Goal: Information Seeking & Learning: Learn about a topic

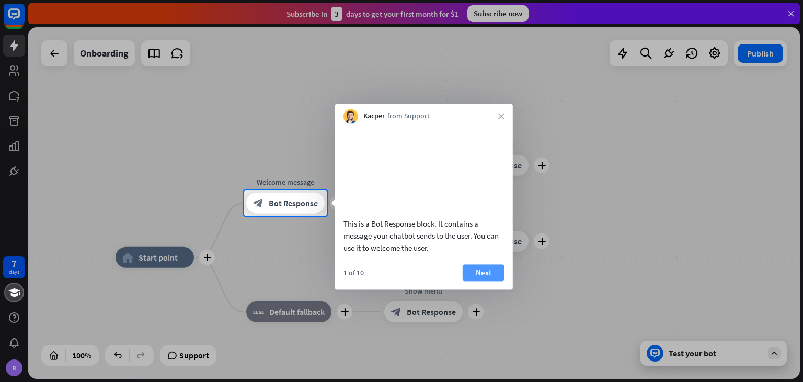
click at [485, 281] on button "Next" at bounding box center [484, 272] width 42 height 17
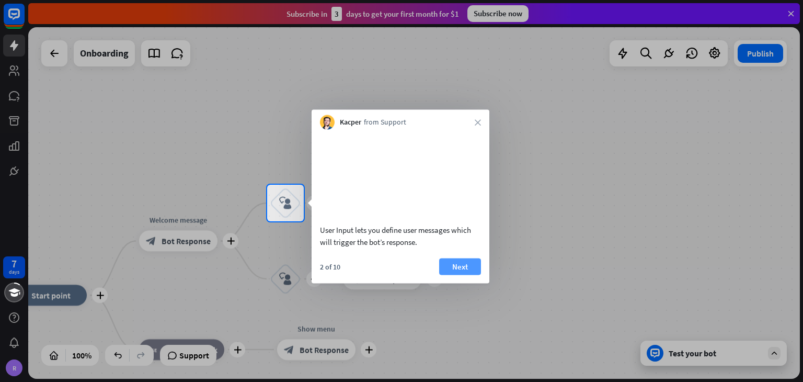
click at [464, 275] on button "Next" at bounding box center [460, 266] width 42 height 17
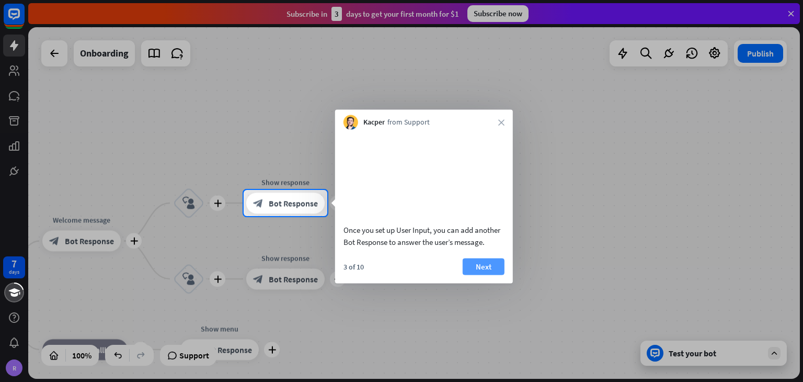
click at [474, 275] on button "Next" at bounding box center [484, 266] width 42 height 17
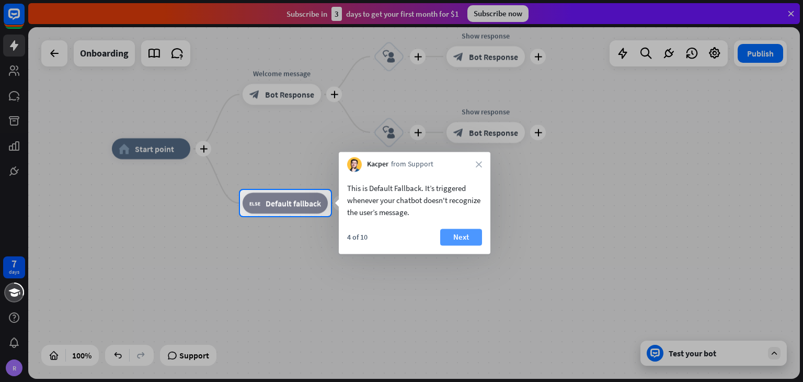
click at [465, 235] on button "Next" at bounding box center [461, 237] width 42 height 17
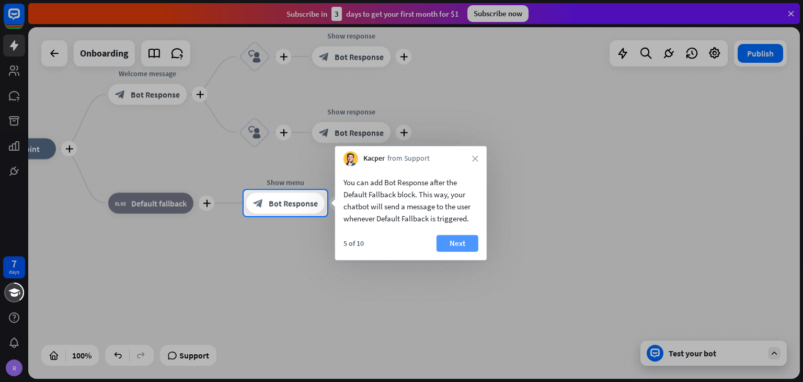
click at [473, 236] on button "Next" at bounding box center [458, 243] width 42 height 17
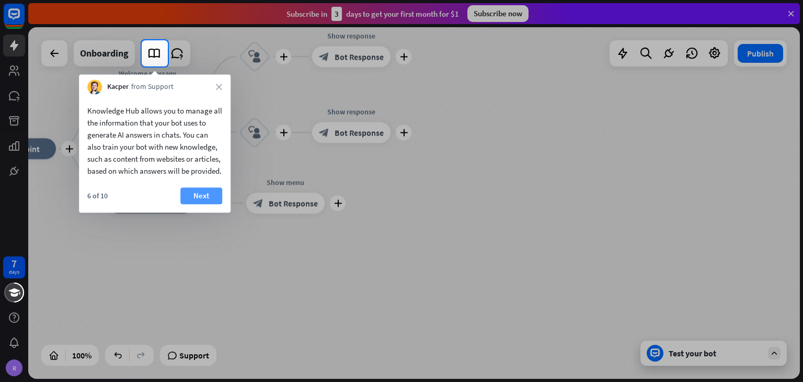
click at [205, 202] on button "Next" at bounding box center [201, 195] width 42 height 17
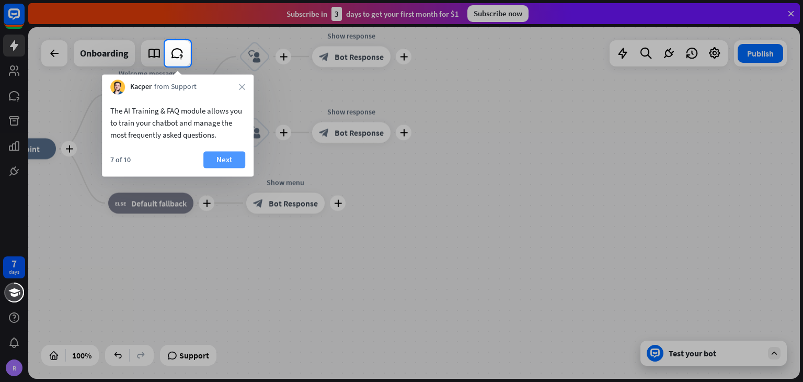
click at [233, 162] on button "Next" at bounding box center [224, 159] width 42 height 17
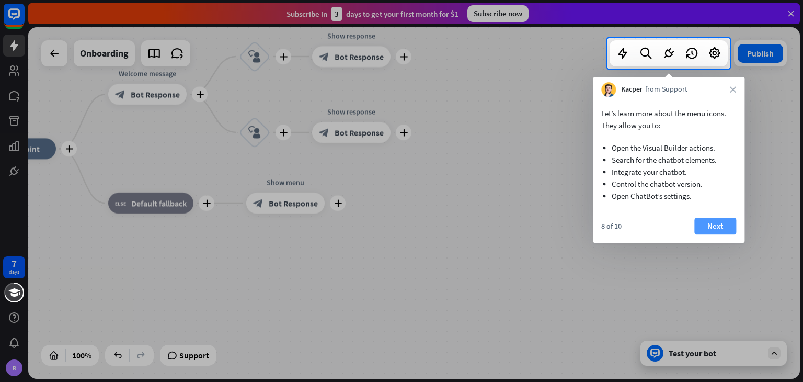
click at [718, 220] on button "Next" at bounding box center [715, 226] width 42 height 17
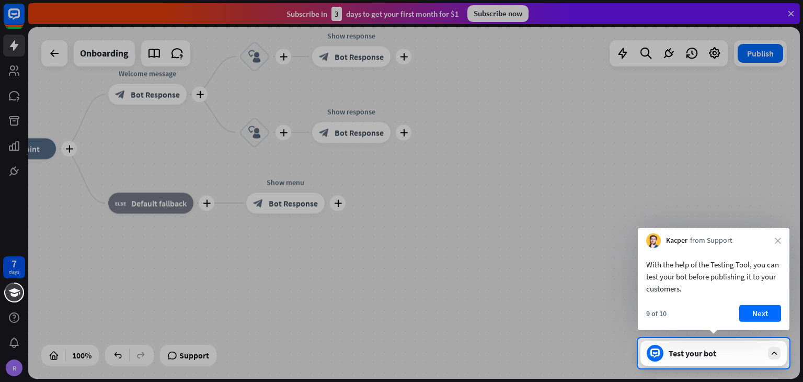
click at [14, 45] on div at bounding box center [401, 169] width 803 height 338
click at [13, 77] on div at bounding box center [401, 169] width 803 height 338
click at [680, 356] on div "Test your bot" at bounding box center [716, 353] width 94 height 10
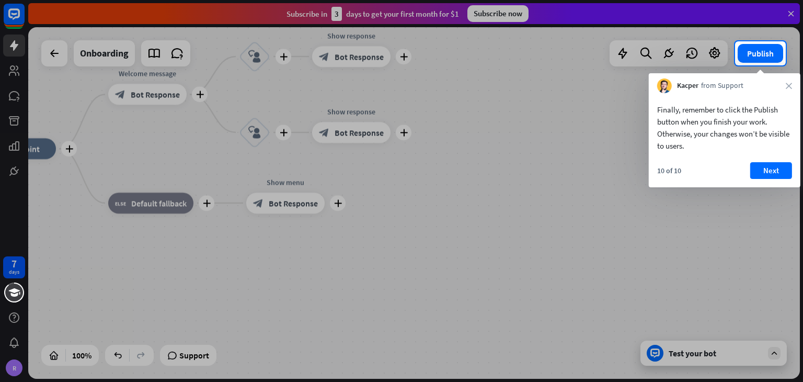
click at [789, 82] on div "Kacper from Support close" at bounding box center [725, 83] width 152 height 20
click at [787, 86] on icon "close" at bounding box center [789, 86] width 6 height 6
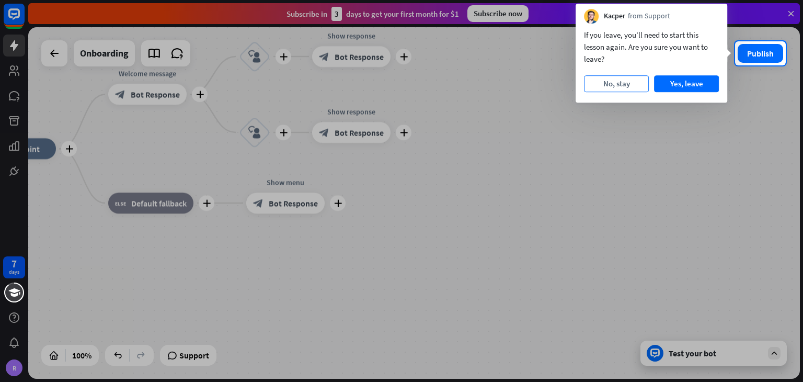
click at [624, 82] on button "No, stay" at bounding box center [616, 83] width 65 height 17
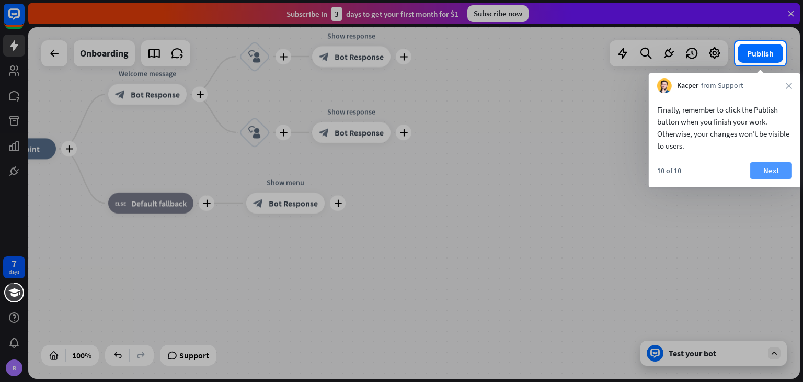
click at [774, 172] on button "Next" at bounding box center [771, 170] width 42 height 17
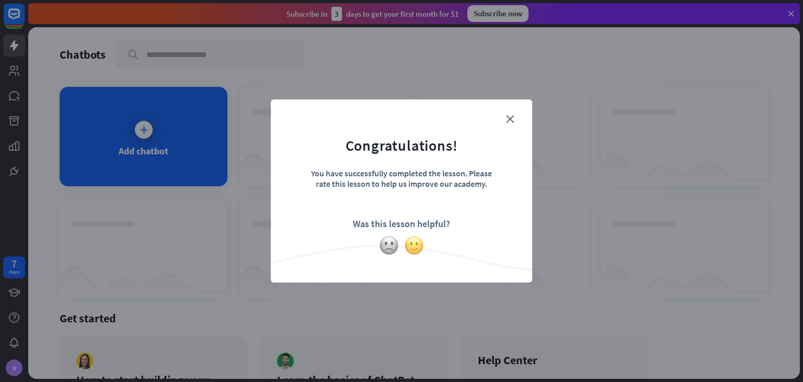
click at [414, 248] on img at bounding box center [414, 245] width 20 height 20
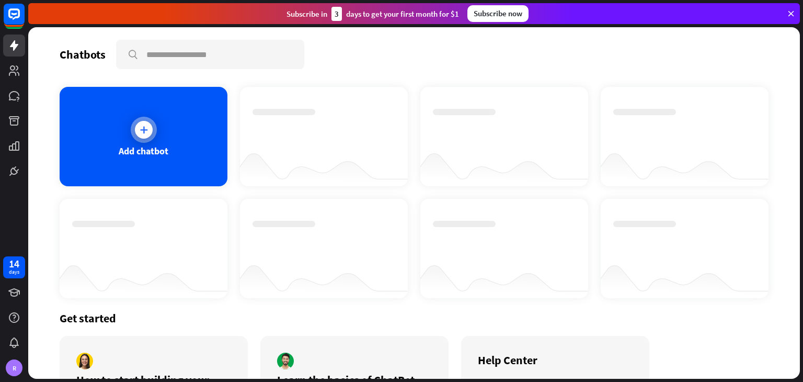
click at [140, 124] on icon at bounding box center [144, 129] width 10 height 10
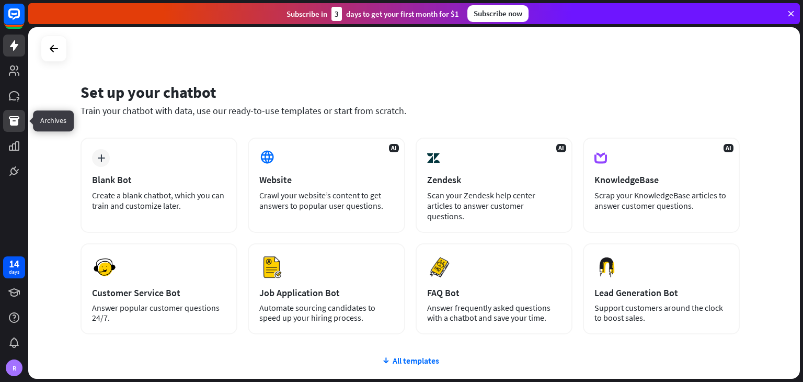
click at [10, 120] on icon at bounding box center [14, 120] width 10 height 9
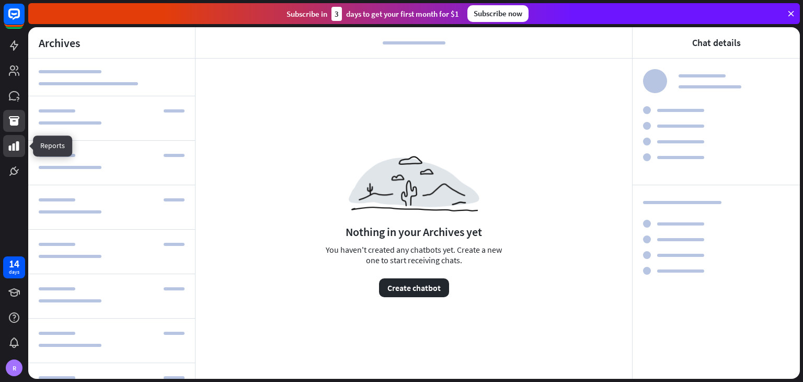
click at [15, 148] on icon at bounding box center [14, 146] width 13 height 13
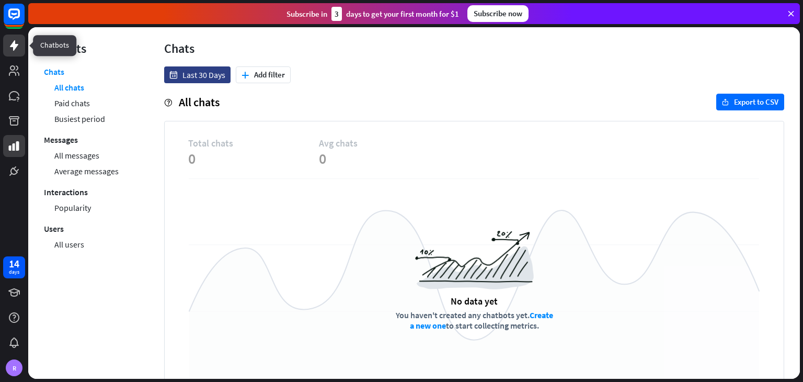
click at [17, 46] on icon at bounding box center [14, 45] width 8 height 10
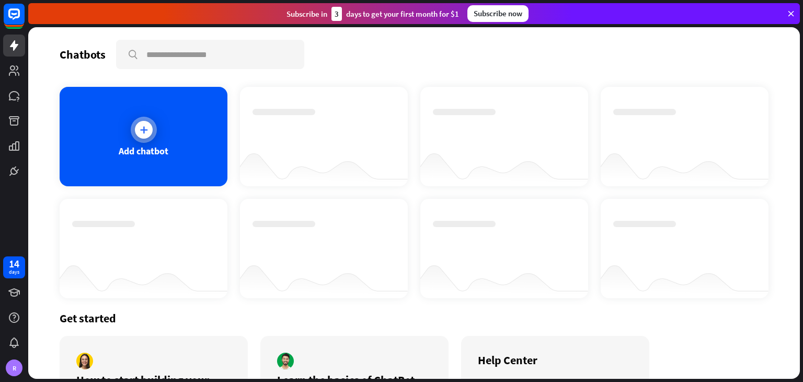
click at [132, 124] on div at bounding box center [144, 130] width 26 height 26
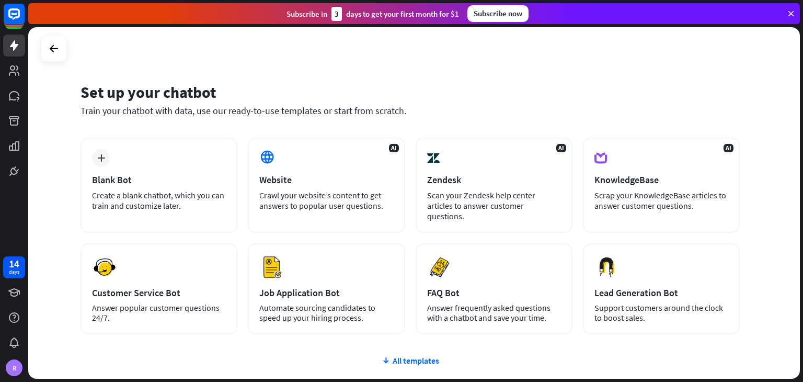
click at [793, 12] on icon at bounding box center [790, 13] width 9 height 9
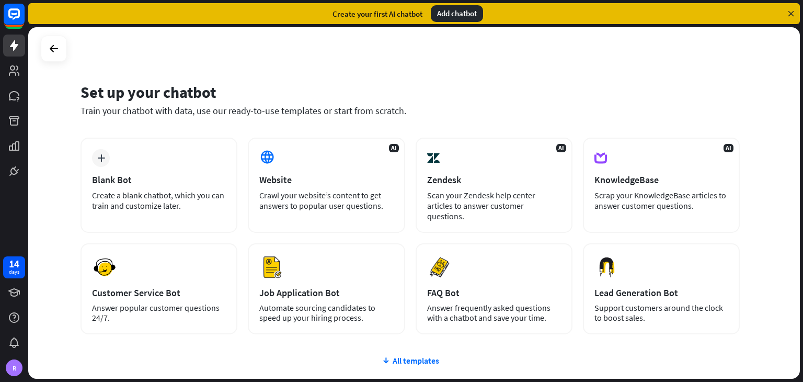
click at [456, 13] on div "Add chatbot" at bounding box center [457, 13] width 52 height 17
click at [53, 49] on icon at bounding box center [54, 48] width 13 height 13
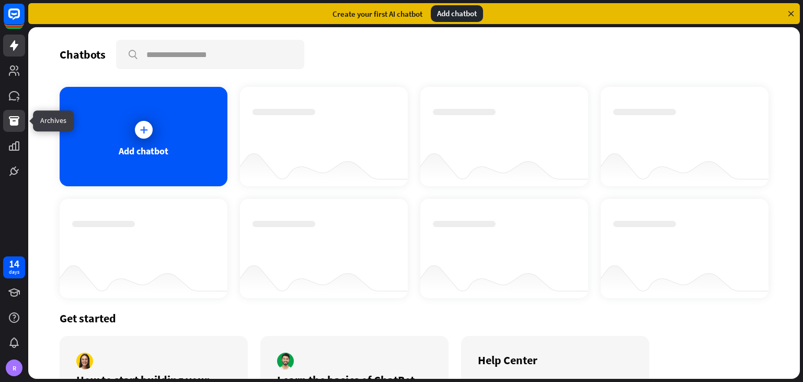
click at [14, 119] on icon at bounding box center [14, 120] width 10 height 9
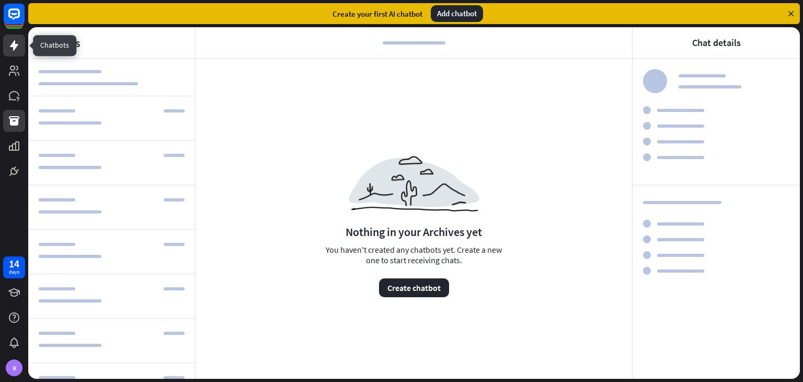
click at [15, 47] on icon at bounding box center [14, 45] width 8 height 10
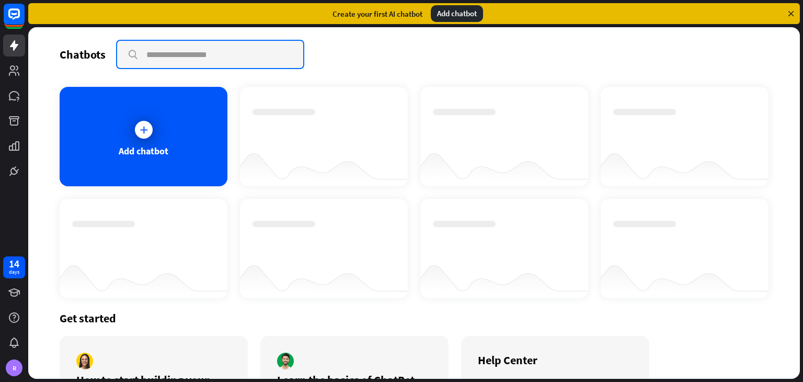
click at [155, 56] on input "text" at bounding box center [210, 54] width 186 height 27
type input "**********"
click at [131, 54] on input "**********" at bounding box center [210, 54] width 187 height 27
click at [131, 52] on input "**********" at bounding box center [210, 54] width 187 height 27
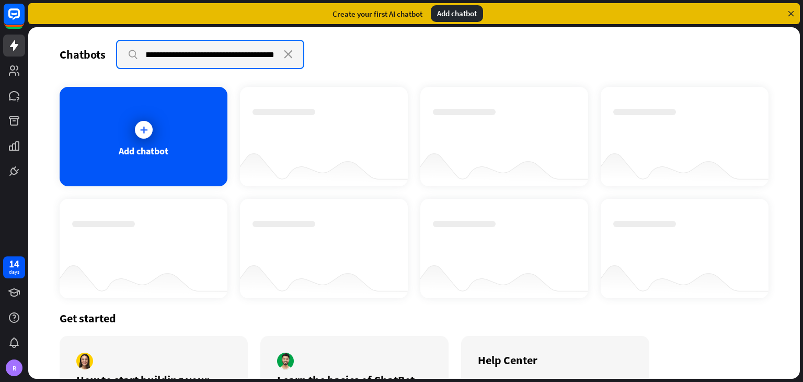
click at [131, 52] on input "**********" at bounding box center [210, 54] width 187 height 27
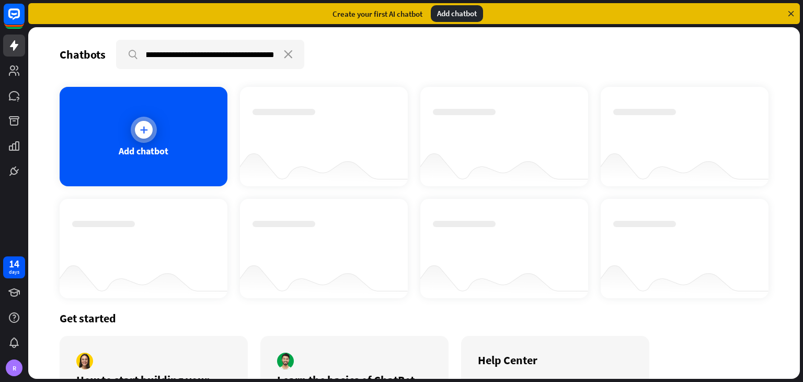
scroll to position [0, 0]
click at [142, 124] on icon at bounding box center [144, 129] width 10 height 10
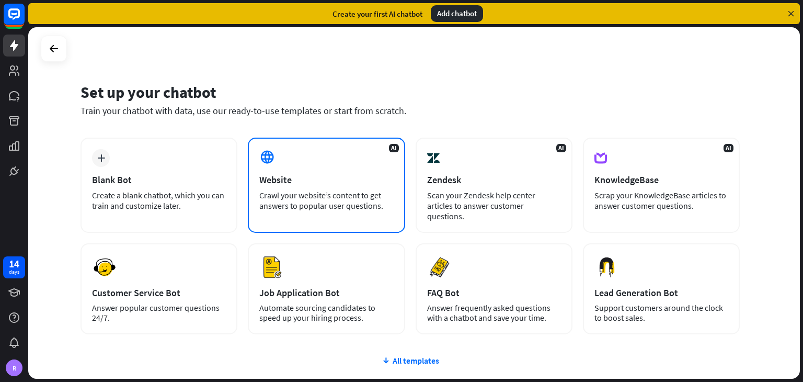
click at [315, 199] on div "Crawl your website’s content to get answers to popular user questions." at bounding box center [326, 200] width 134 height 21
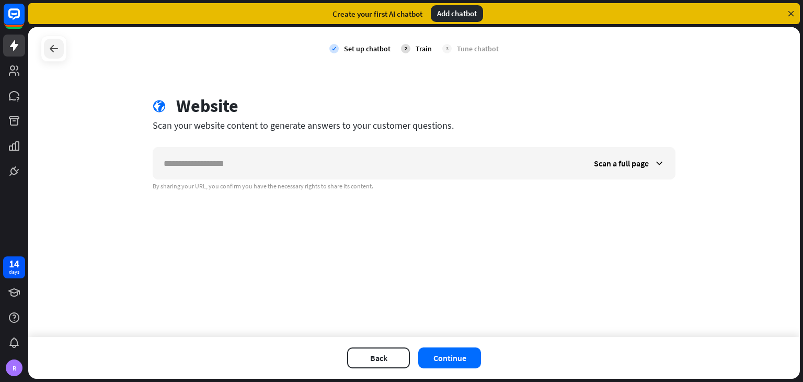
click at [59, 48] on icon at bounding box center [54, 48] width 13 height 13
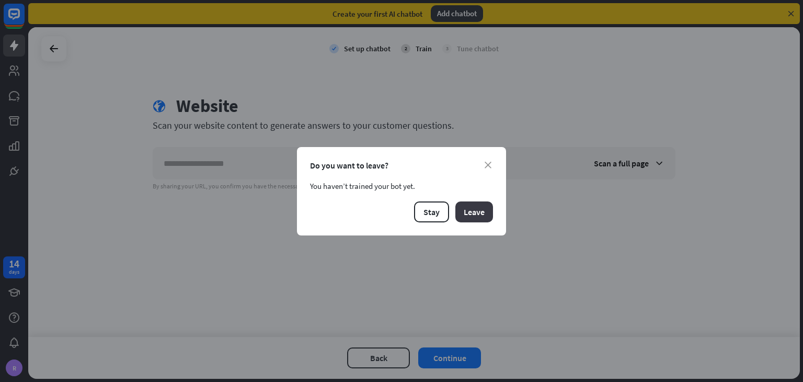
click at [475, 216] on button "Leave" at bounding box center [474, 211] width 38 height 21
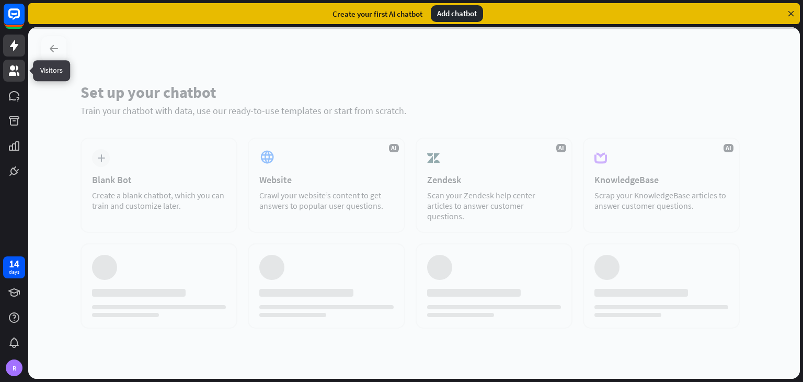
click at [13, 67] on icon at bounding box center [14, 70] width 10 height 10
